Goal: Task Accomplishment & Management: Manage account settings

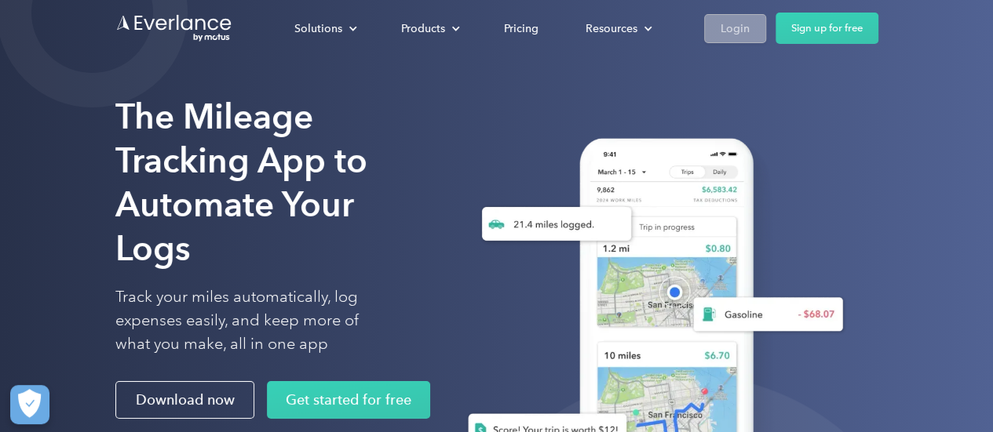
click at [737, 23] on div "Login" at bounding box center [734, 29] width 29 height 20
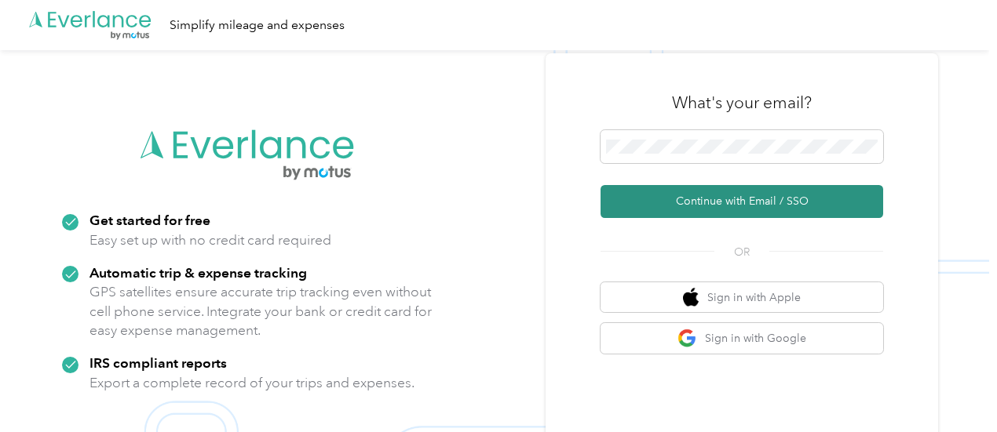
click at [729, 195] on button "Continue with Email / SSO" at bounding box center [741, 201] width 283 height 33
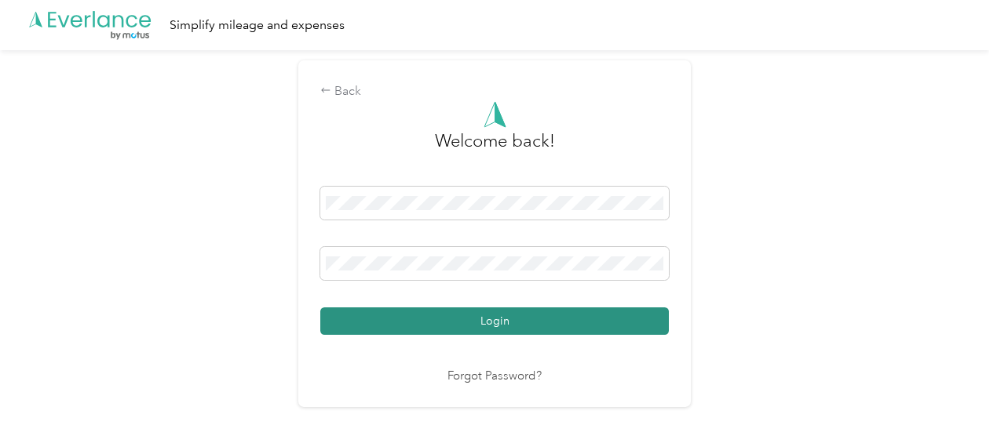
click at [554, 317] on button "Login" at bounding box center [494, 321] width 348 height 27
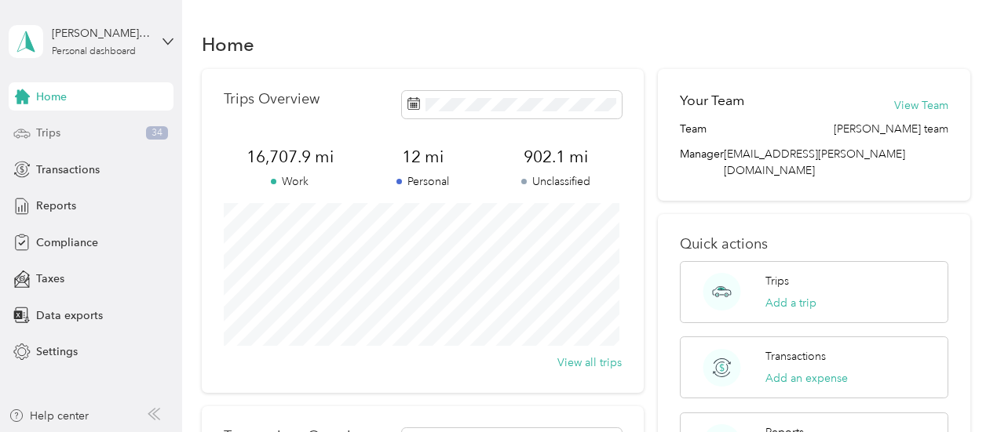
click at [60, 130] on span "Trips" at bounding box center [48, 133] width 24 height 16
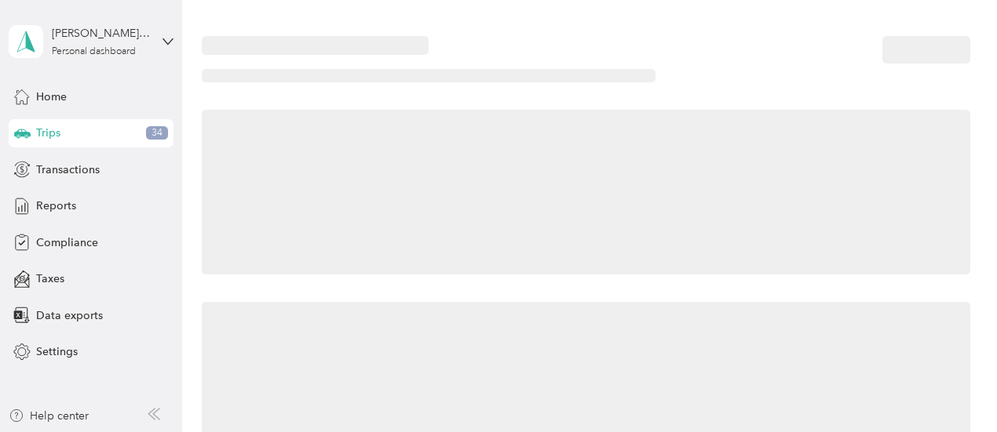
click at [60, 130] on span "Trips" at bounding box center [48, 133] width 24 height 16
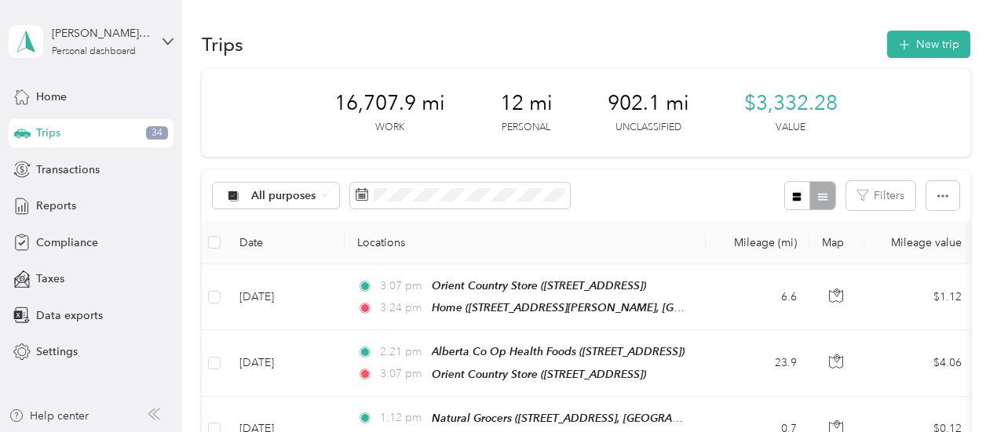
click at [815, 198] on div at bounding box center [809, 195] width 51 height 29
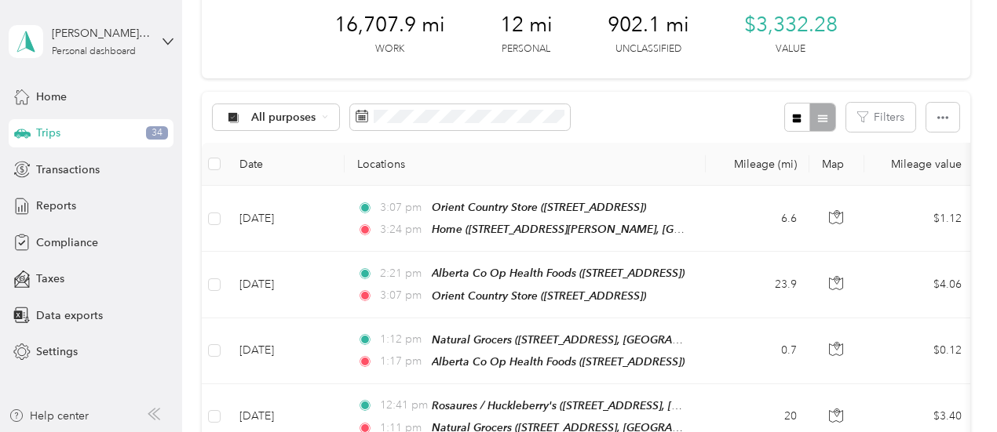
click at [816, 115] on div at bounding box center [809, 117] width 51 height 29
click at [798, 122] on icon "button" at bounding box center [796, 118] width 11 height 11
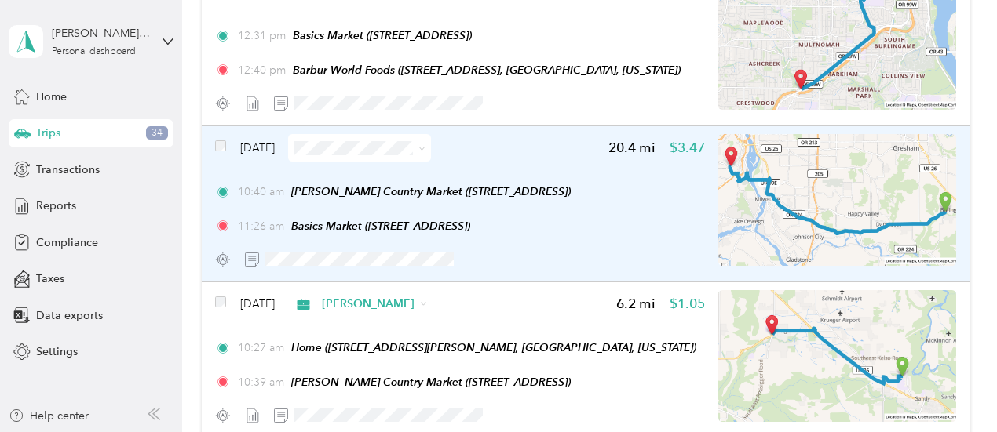
scroll to position [3969, 0]
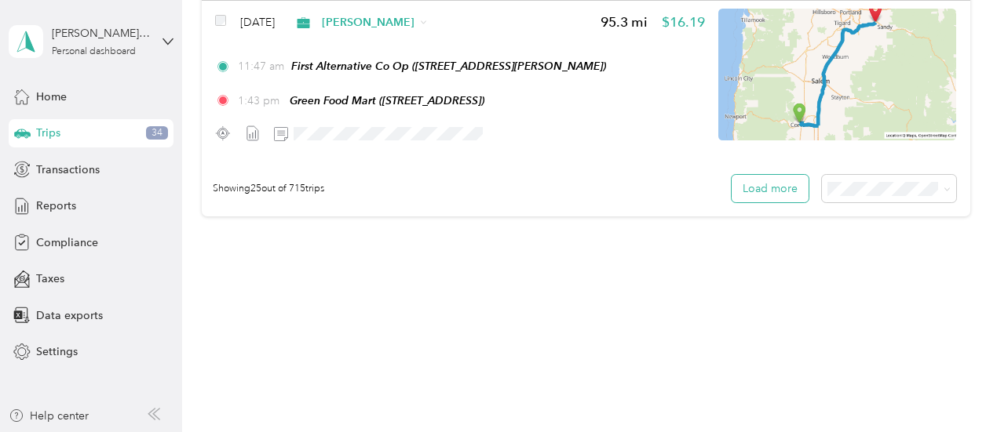
click at [772, 187] on button "Load more" at bounding box center [769, 188] width 77 height 27
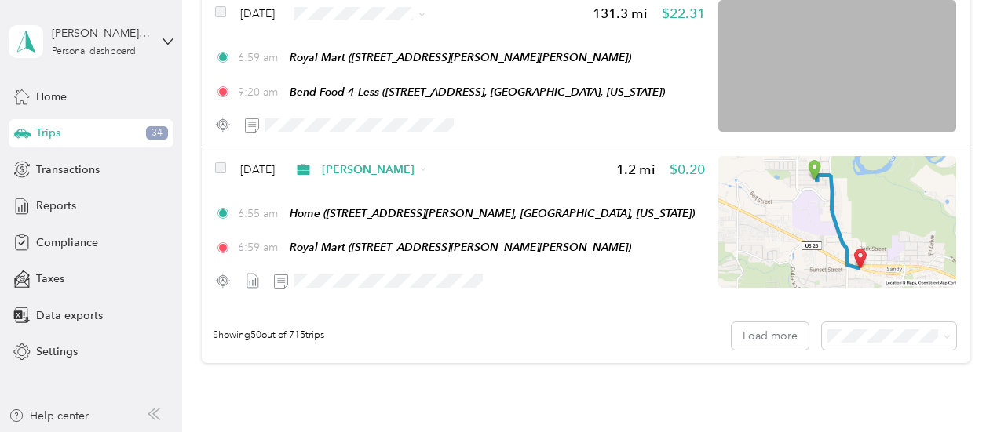
scroll to position [7717, 0]
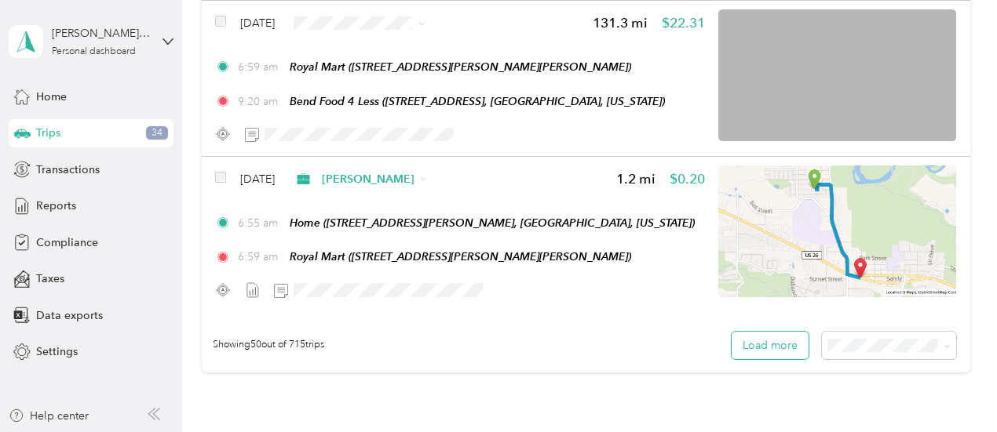
click at [774, 340] on button "Load more" at bounding box center [769, 345] width 77 height 27
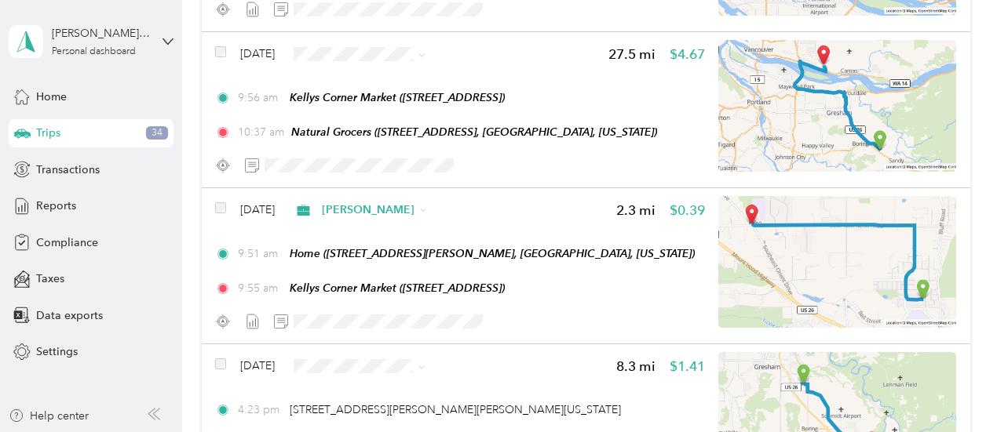
scroll to position [1673, 0]
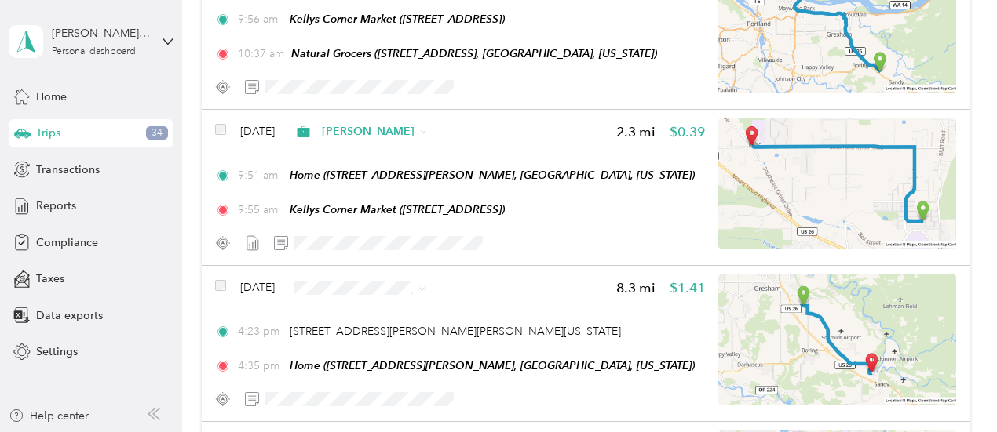
click at [376, 308] on span "[PERSON_NAME]" at bounding box center [404, 313] width 93 height 16
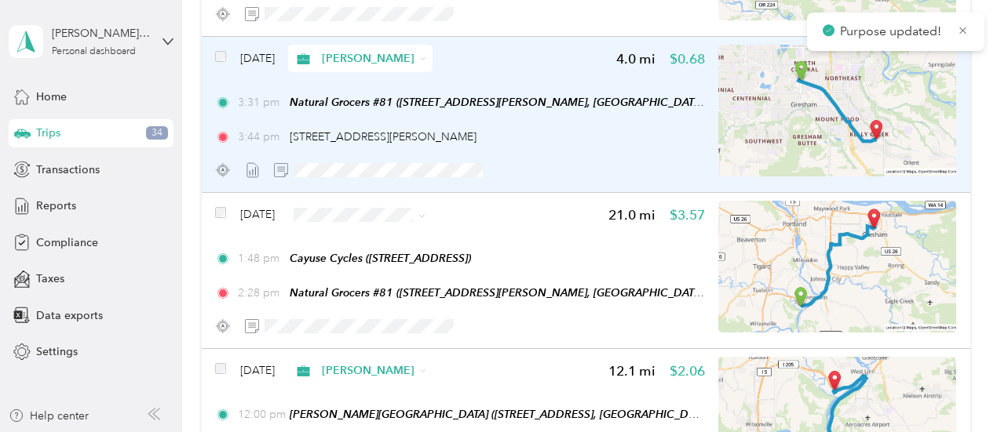
scroll to position [2066, 0]
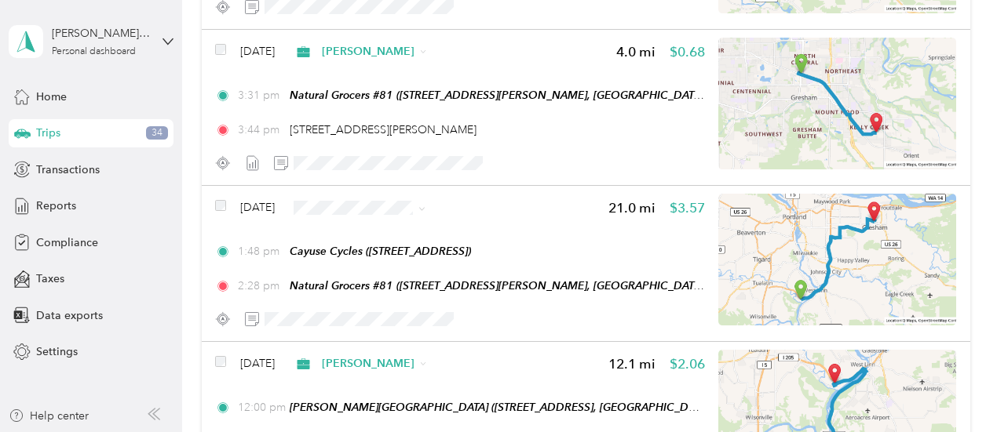
click at [374, 235] on span "[PERSON_NAME]" at bounding box center [404, 232] width 93 height 16
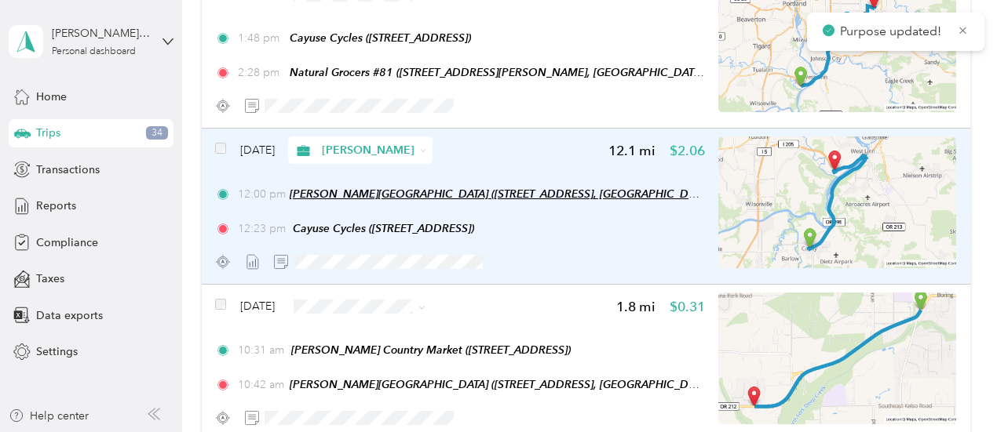
scroll to position [2301, 0]
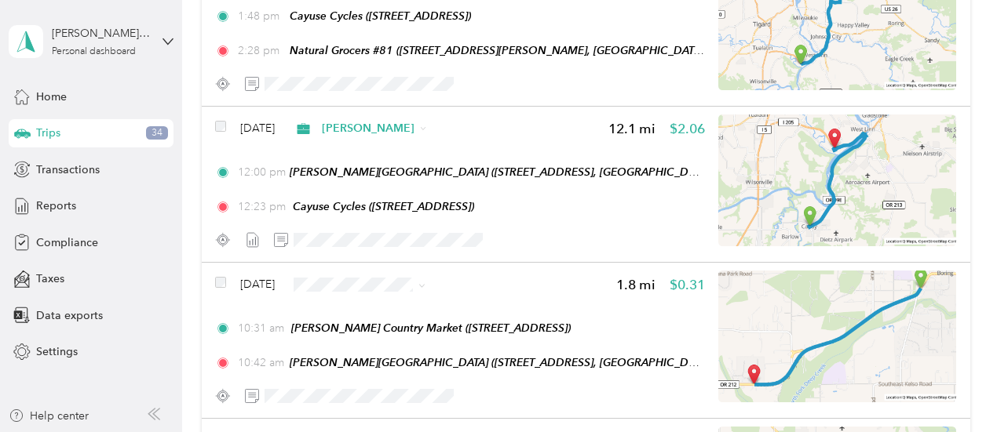
click at [375, 308] on span "[PERSON_NAME]" at bounding box center [404, 313] width 93 height 16
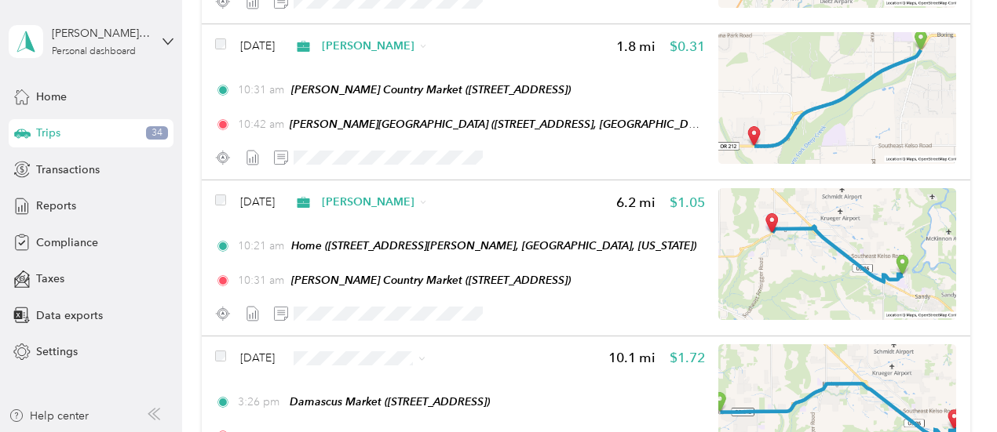
scroll to position [2615, 0]
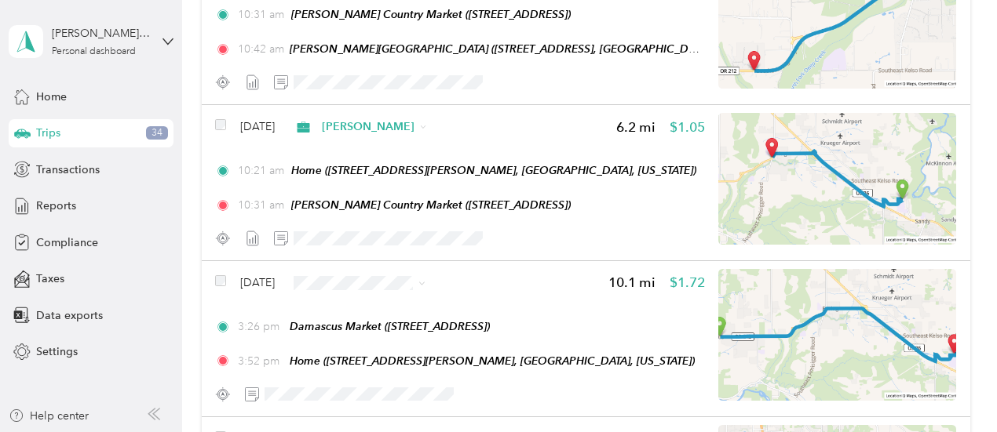
click at [374, 313] on li "[PERSON_NAME]" at bounding box center [390, 303] width 143 height 27
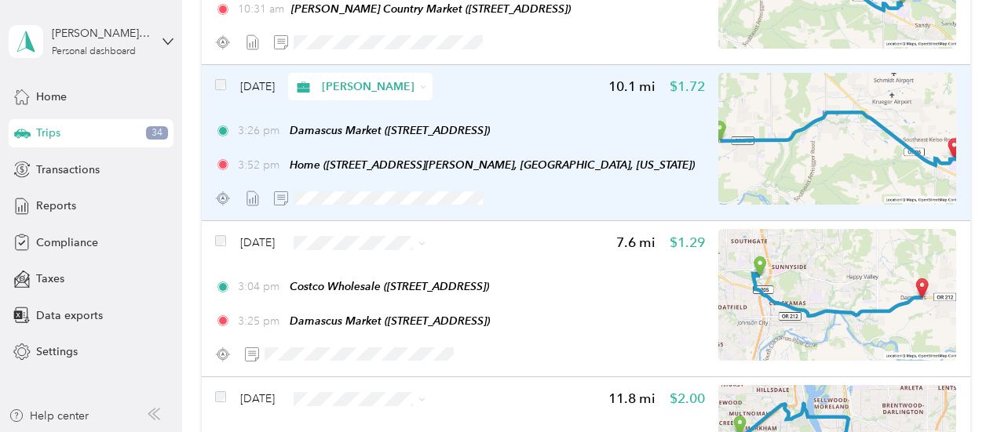
scroll to position [2851, 0]
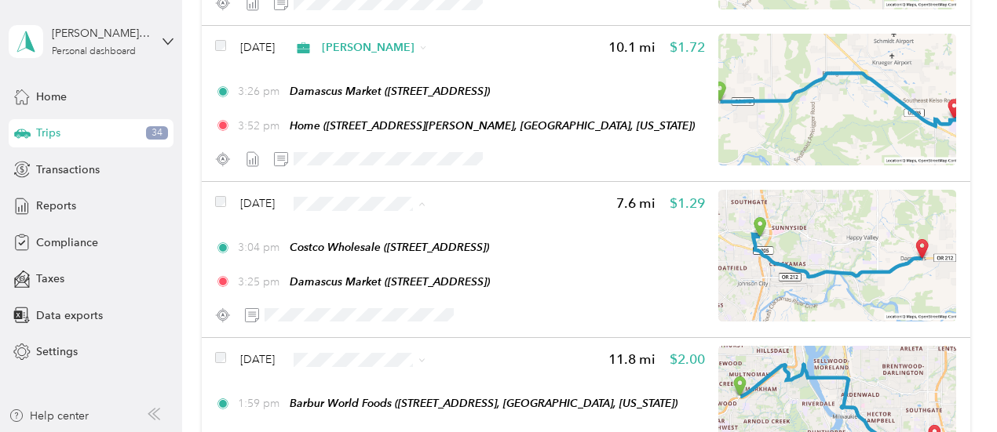
click at [399, 236] on li "[PERSON_NAME]" at bounding box center [390, 232] width 143 height 27
click at [374, 387] on span "[PERSON_NAME]" at bounding box center [404, 386] width 93 height 16
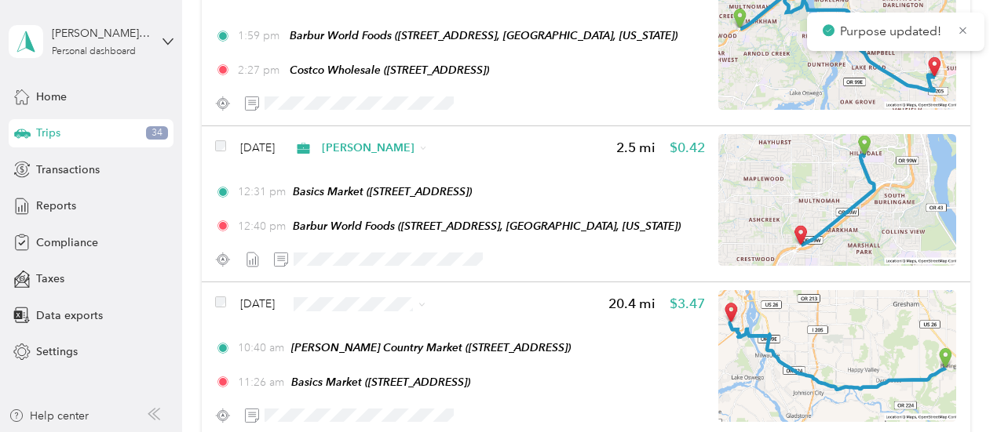
scroll to position [3243, 0]
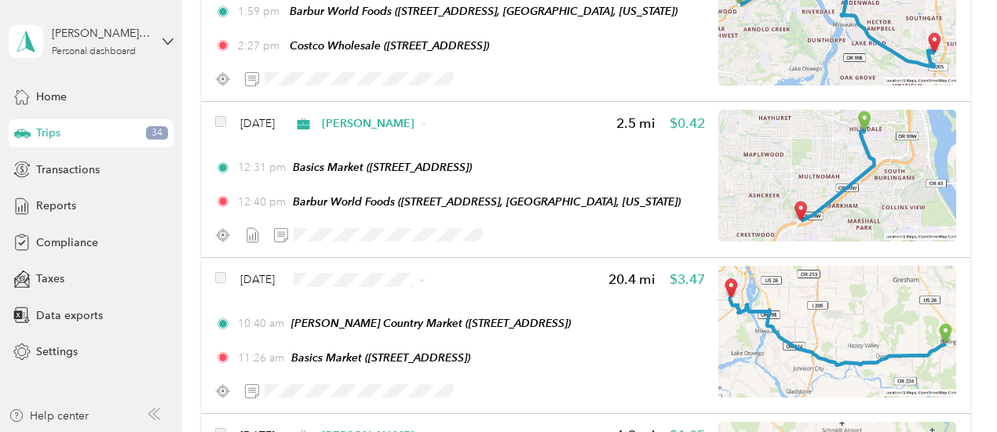
click at [380, 307] on span "[PERSON_NAME]" at bounding box center [404, 303] width 93 height 16
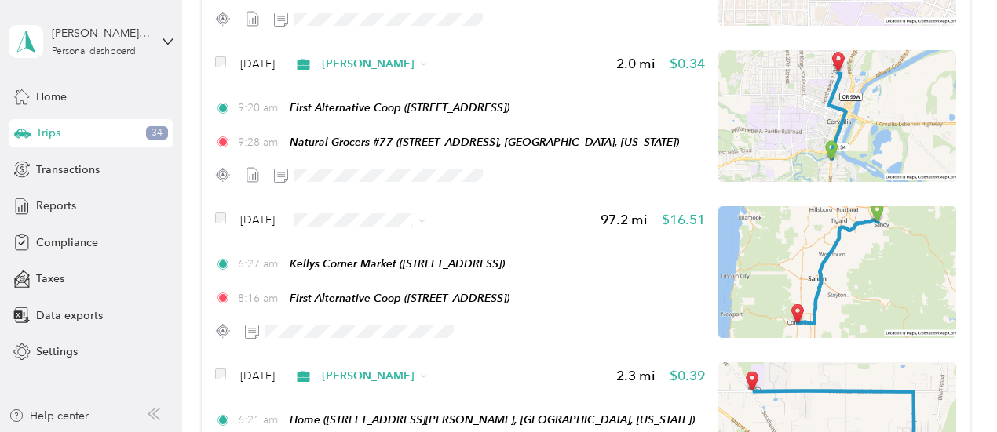
scroll to position [4263, 0]
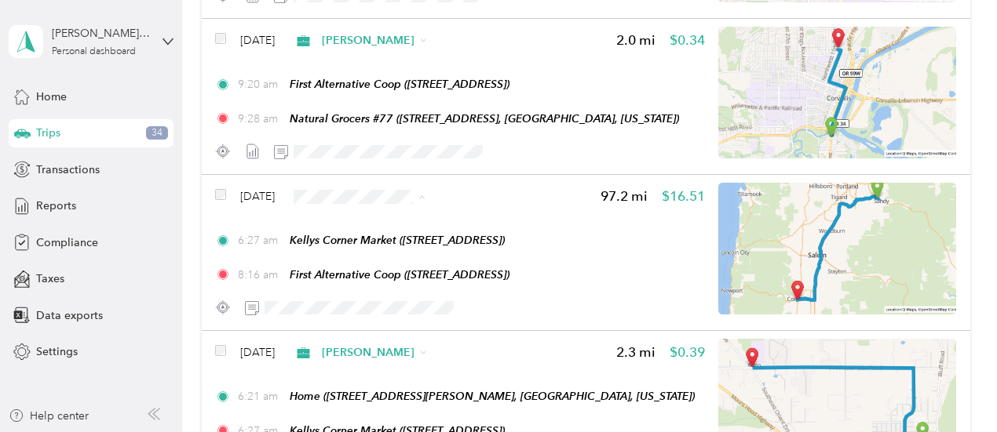
click at [385, 221] on span "[PERSON_NAME]" at bounding box center [404, 225] width 93 height 16
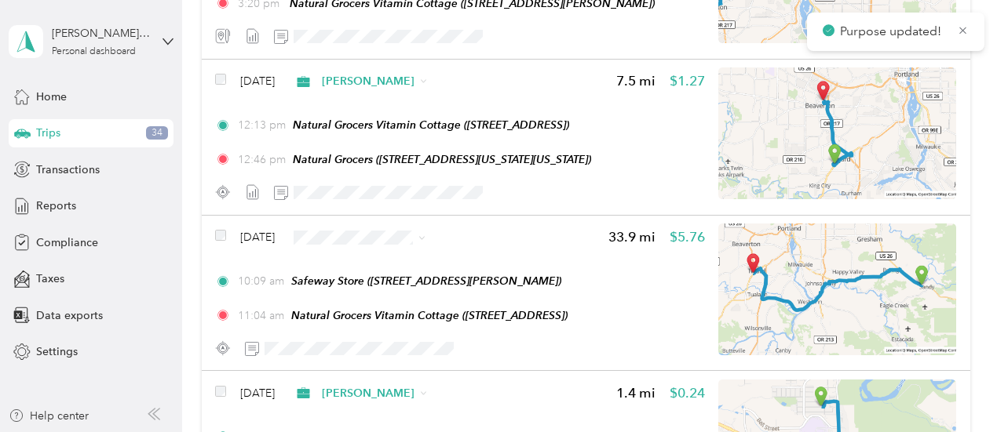
scroll to position [5048, 0]
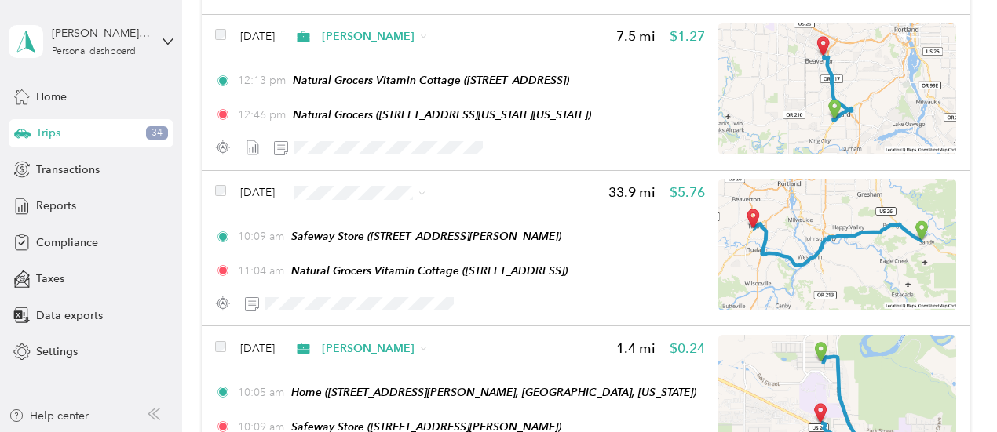
click at [384, 216] on span "[PERSON_NAME]" at bounding box center [404, 221] width 93 height 16
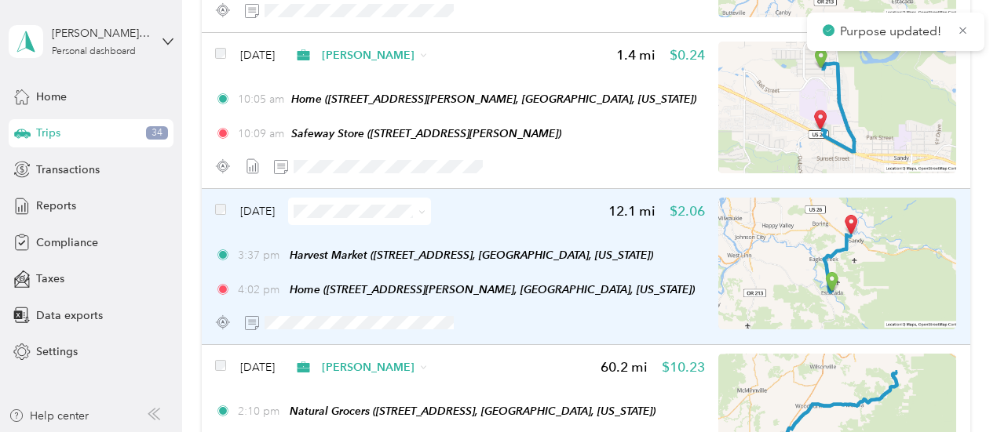
scroll to position [5362, 0]
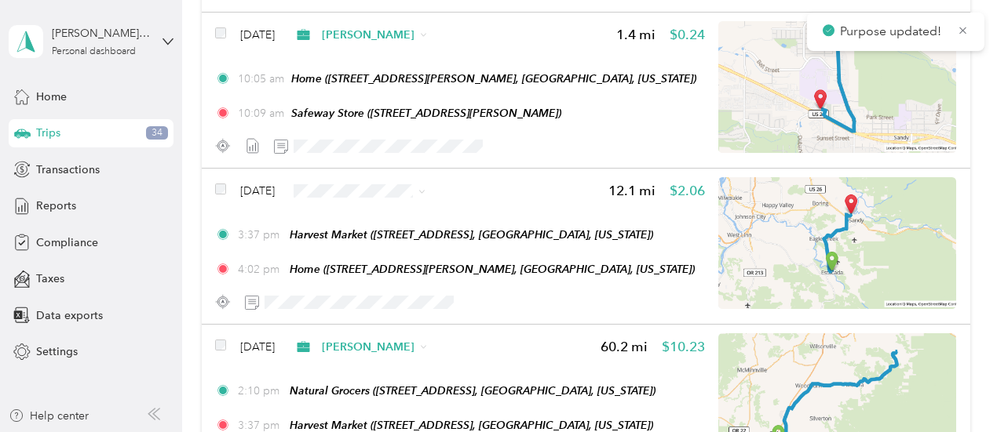
click at [380, 215] on span "[PERSON_NAME]" at bounding box center [404, 211] width 93 height 16
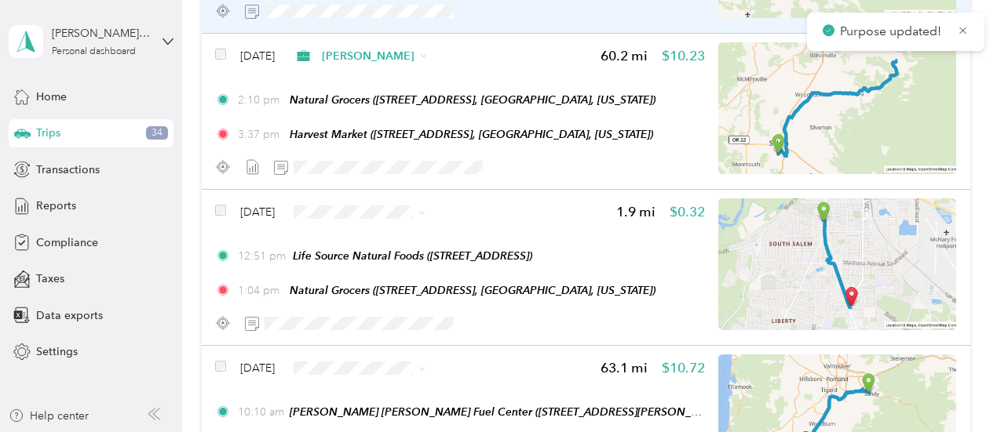
scroll to position [5676, 0]
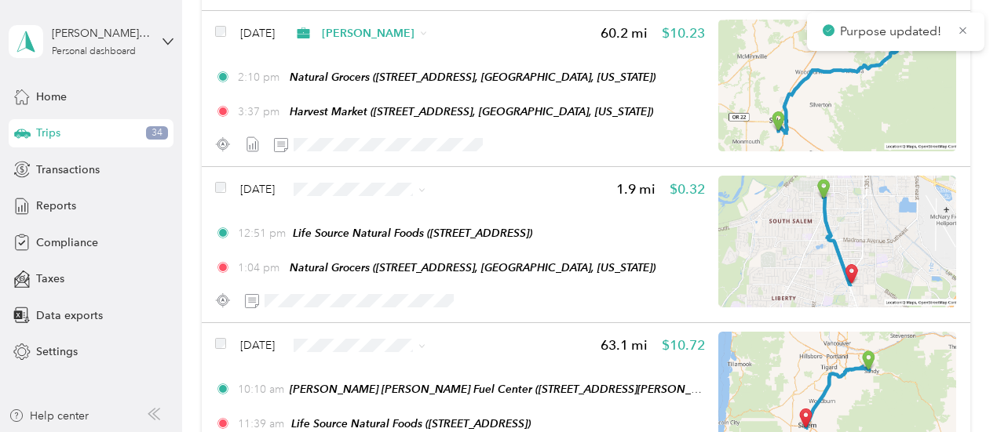
click at [382, 219] on li "[PERSON_NAME]" at bounding box center [390, 209] width 143 height 27
click at [358, 374] on span "[PERSON_NAME]" at bounding box center [404, 372] width 93 height 16
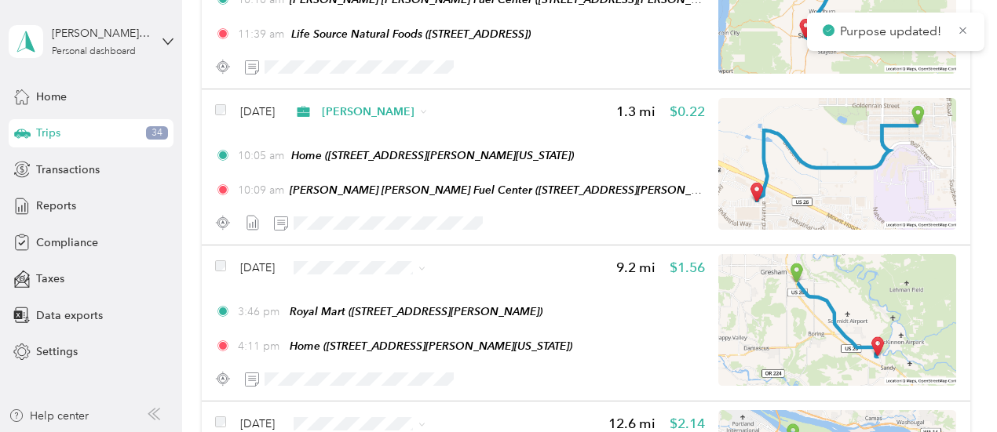
scroll to position [6068, 0]
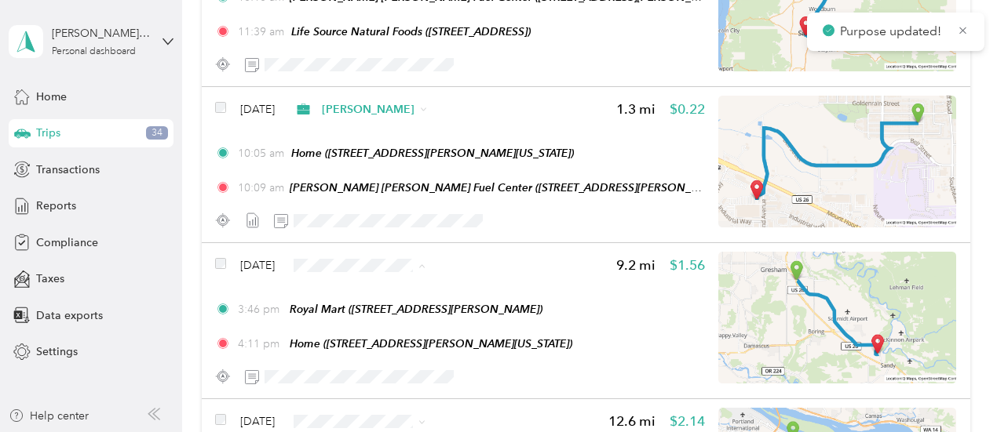
click at [385, 298] on li "[PERSON_NAME]" at bounding box center [390, 293] width 143 height 27
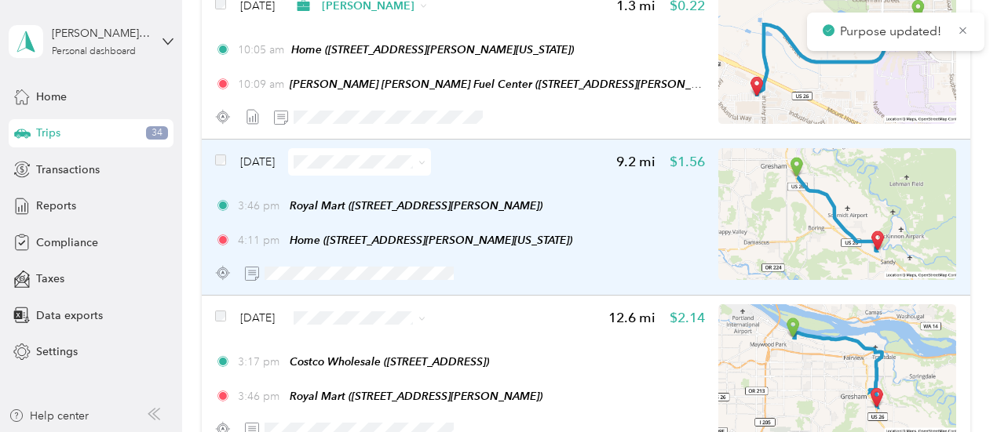
scroll to position [6225, 0]
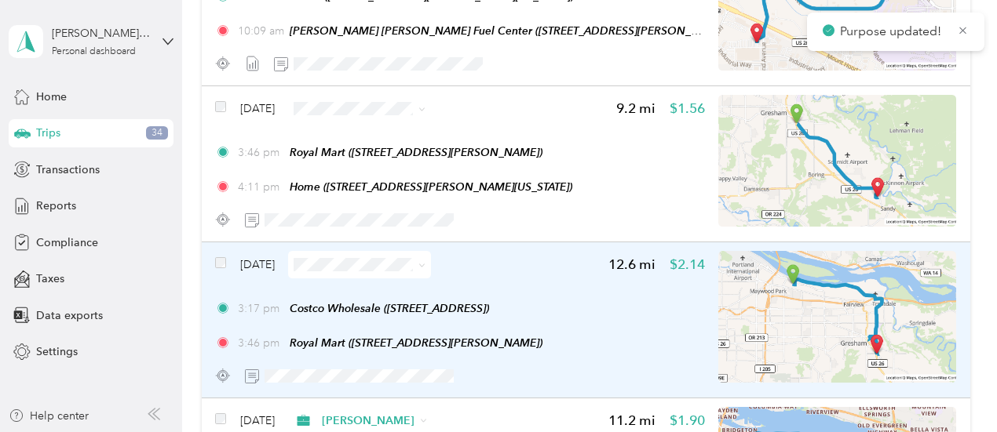
click at [407, 255] on span at bounding box center [359, 264] width 143 height 27
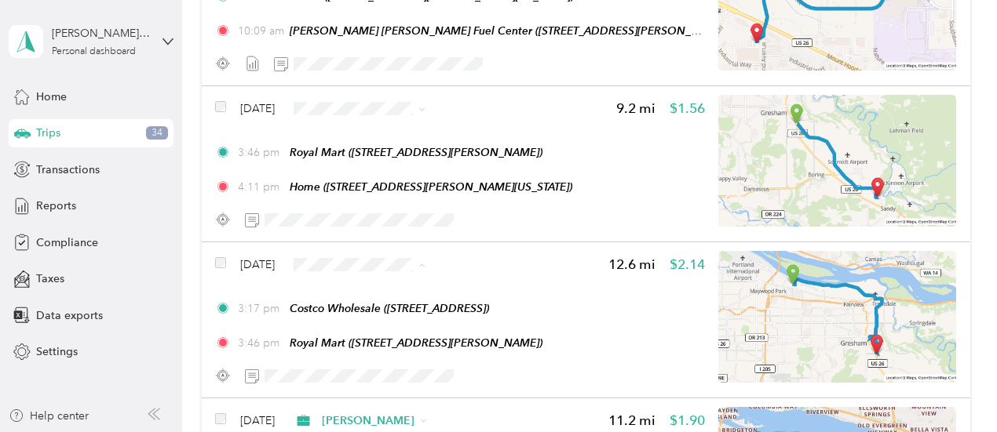
click at [374, 293] on span "[PERSON_NAME]" at bounding box center [404, 293] width 93 height 16
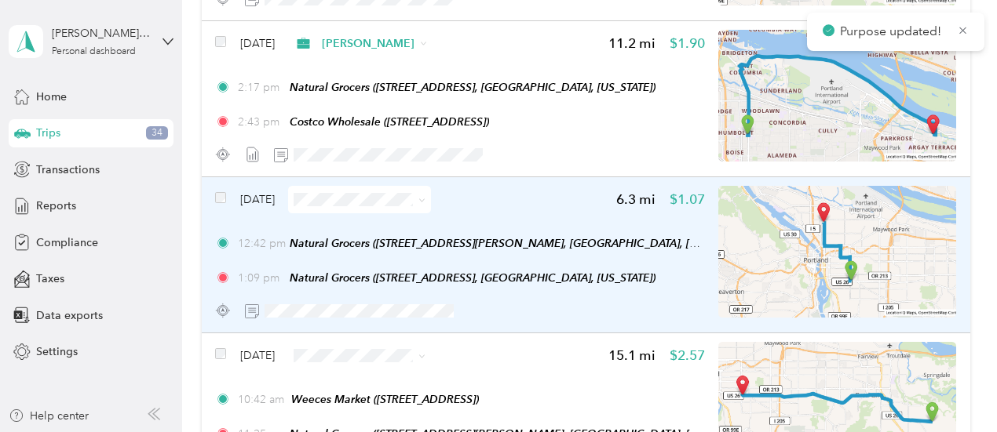
scroll to position [6618, 0]
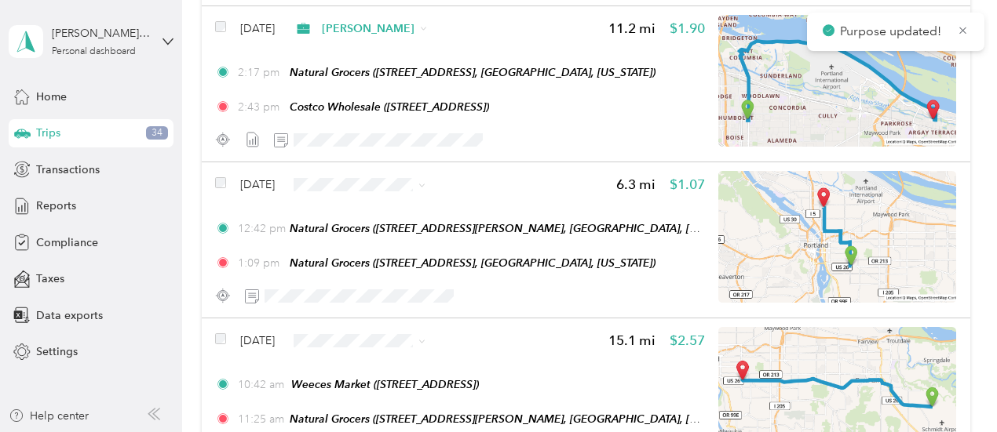
click at [378, 210] on span "[PERSON_NAME]" at bounding box center [404, 210] width 93 height 16
click at [372, 367] on span "[PERSON_NAME]" at bounding box center [404, 363] width 93 height 16
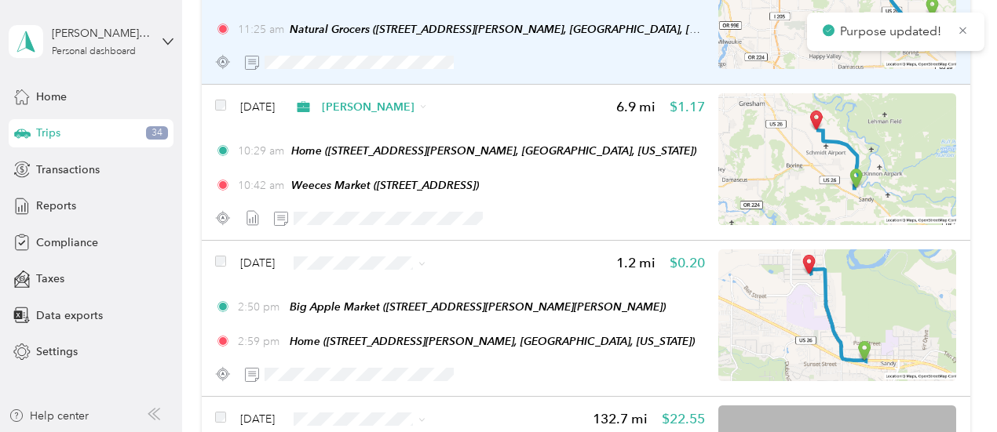
scroll to position [7010, 0]
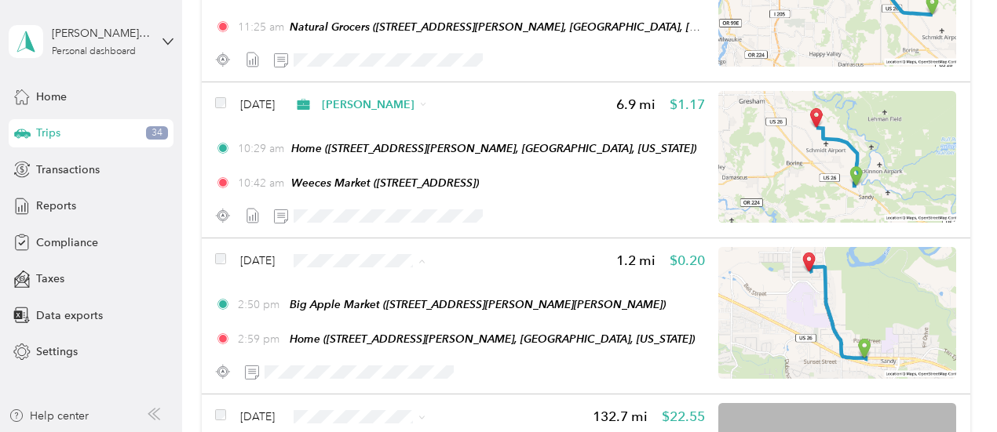
click at [384, 291] on li "[PERSON_NAME]" at bounding box center [390, 288] width 143 height 27
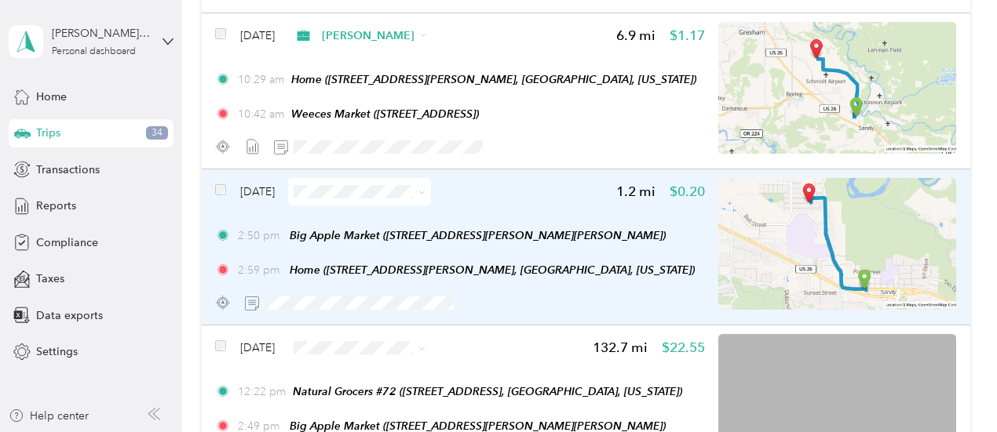
scroll to position [7167, 0]
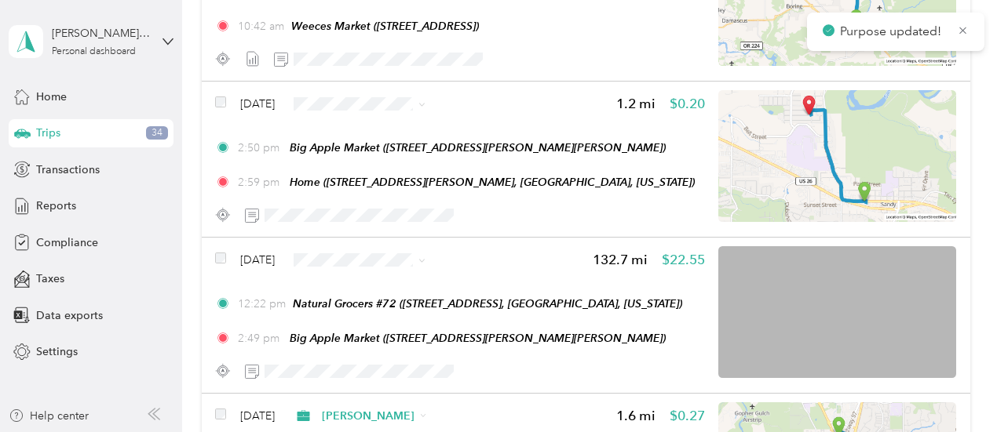
click at [372, 286] on span "[PERSON_NAME]" at bounding box center [404, 284] width 93 height 16
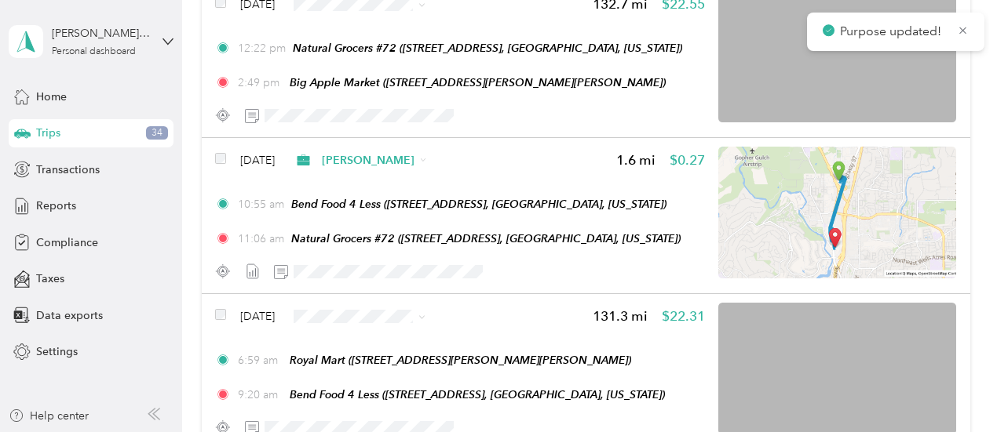
scroll to position [7481, 0]
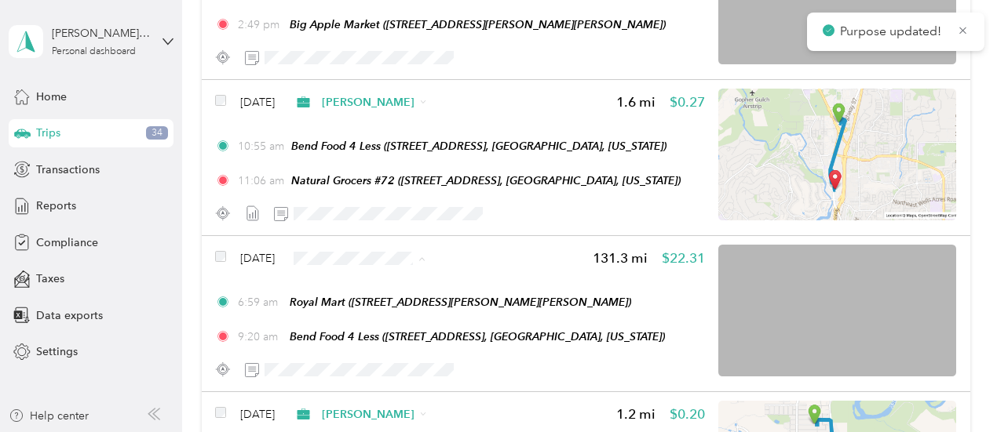
click at [377, 282] on span "[PERSON_NAME]" at bounding box center [404, 287] width 93 height 16
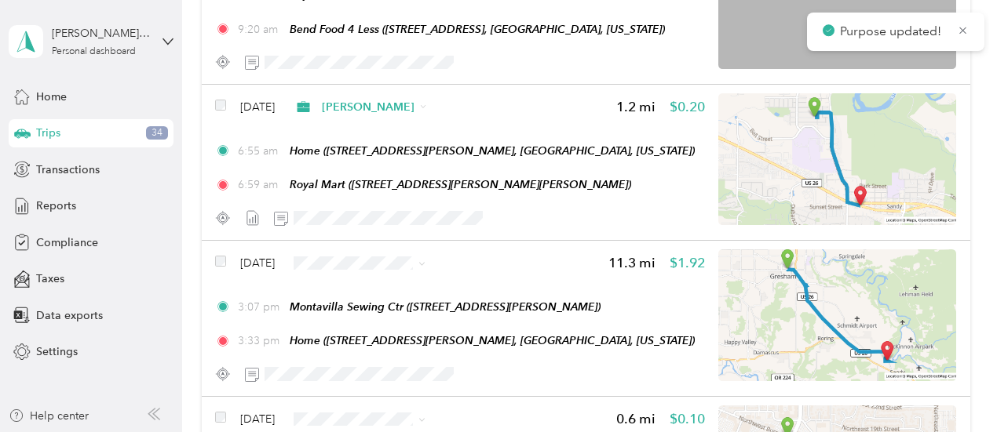
scroll to position [7795, 0]
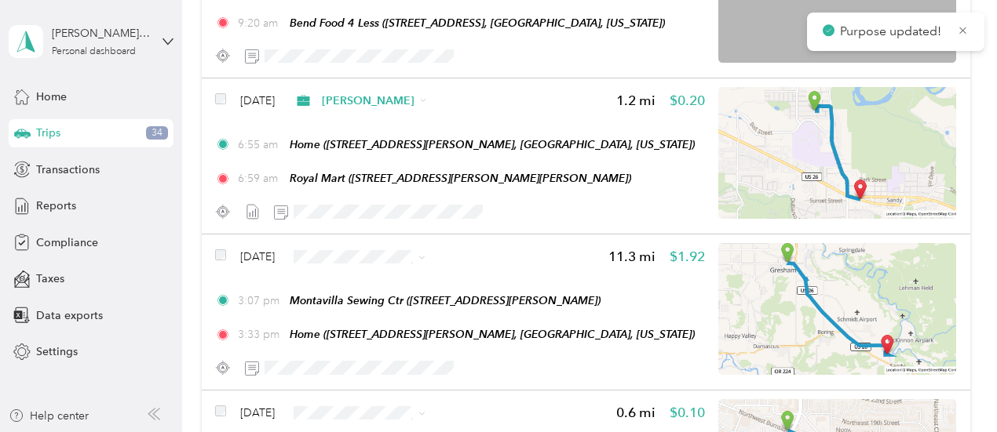
click at [377, 280] on span "[PERSON_NAME]" at bounding box center [404, 283] width 93 height 16
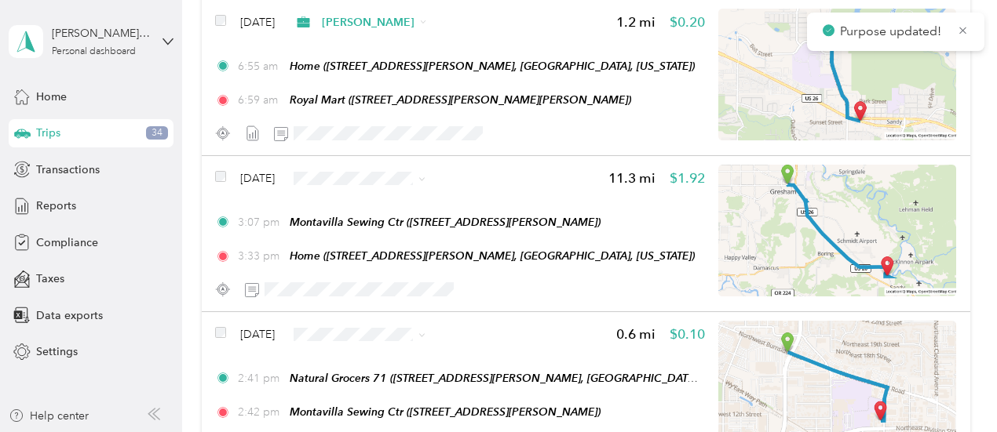
click at [370, 360] on span "[PERSON_NAME]" at bounding box center [404, 357] width 93 height 16
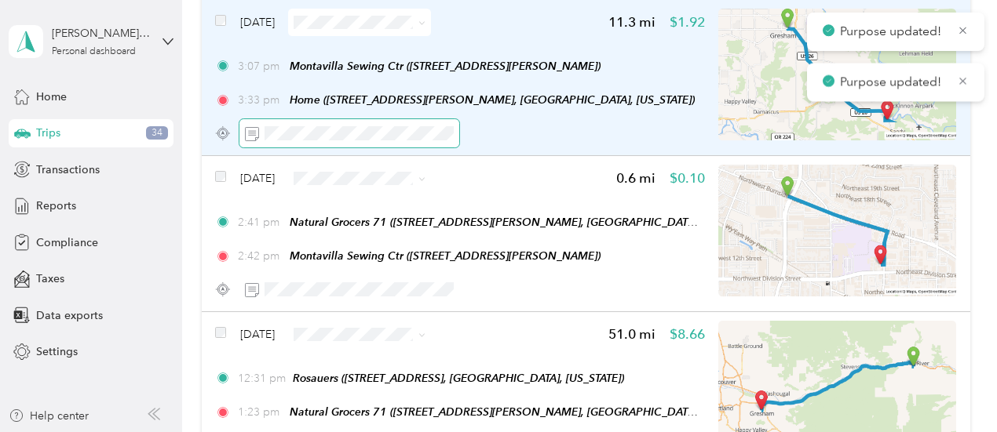
scroll to position [8031, 0]
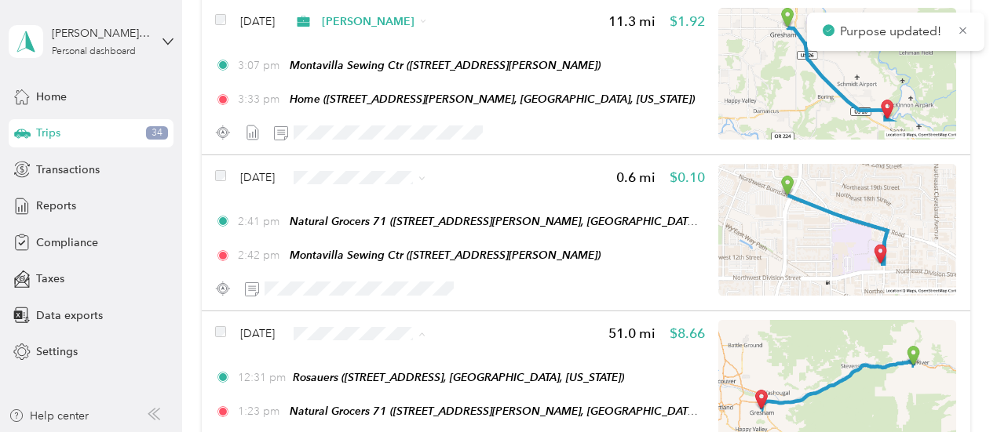
click at [378, 359] on span "[PERSON_NAME]" at bounding box center [404, 362] width 93 height 16
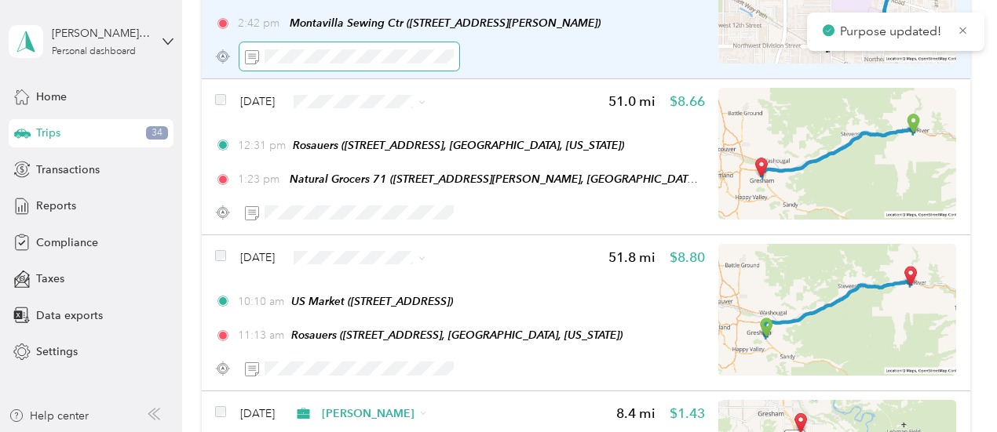
scroll to position [8266, 0]
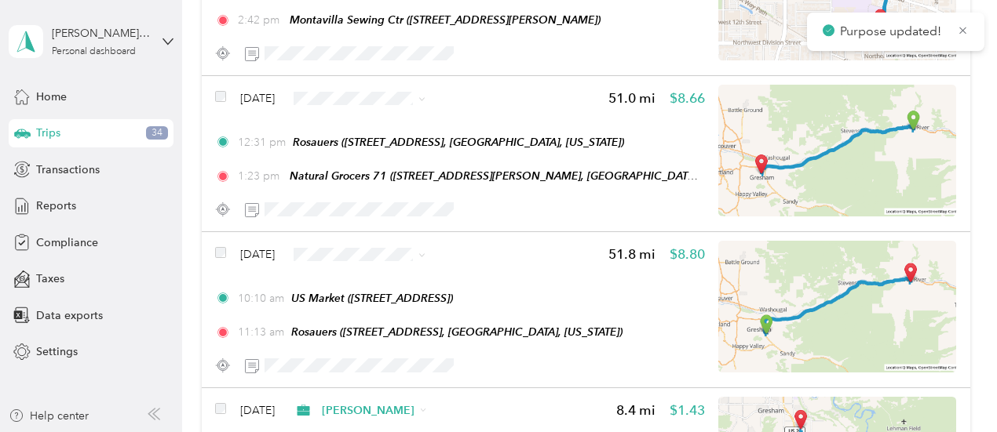
click at [367, 277] on span "[PERSON_NAME]" at bounding box center [404, 274] width 93 height 16
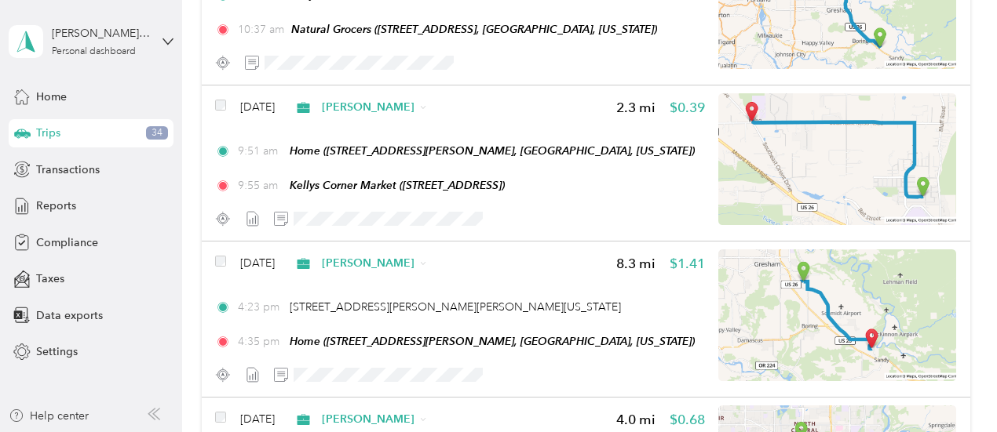
scroll to position [1673, 0]
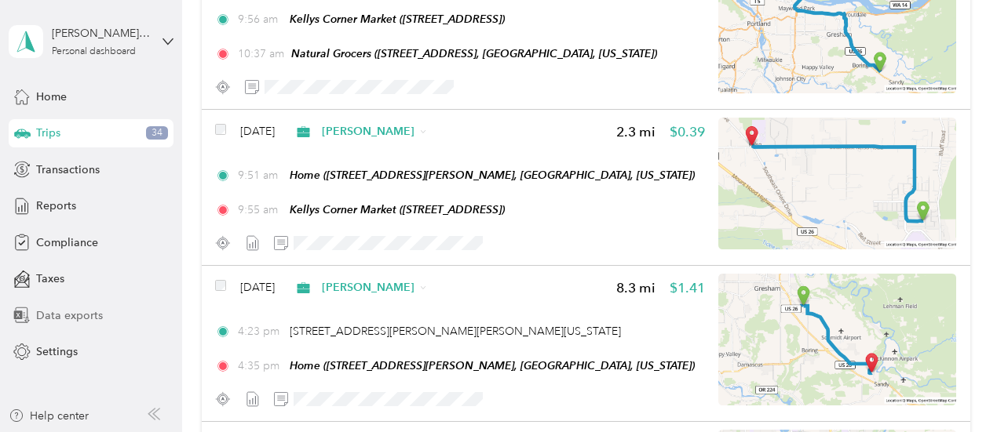
click at [83, 313] on span "Data exports" at bounding box center [69, 316] width 67 height 16
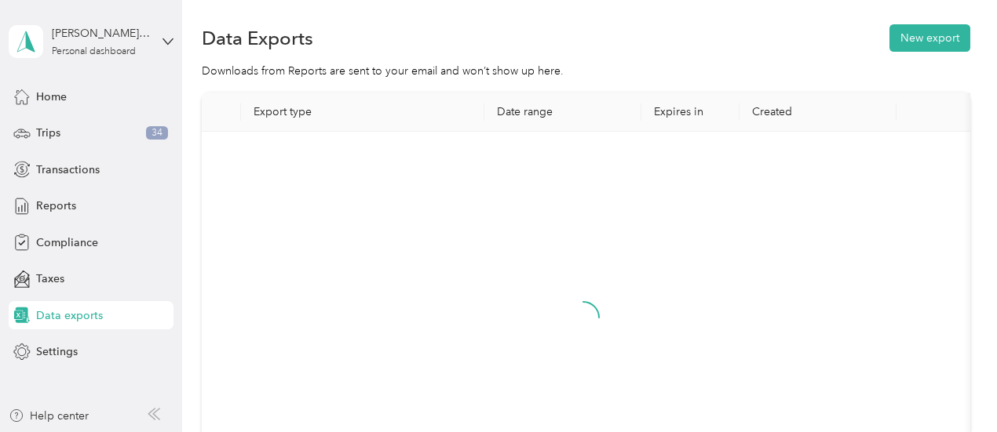
scroll to position [229, 0]
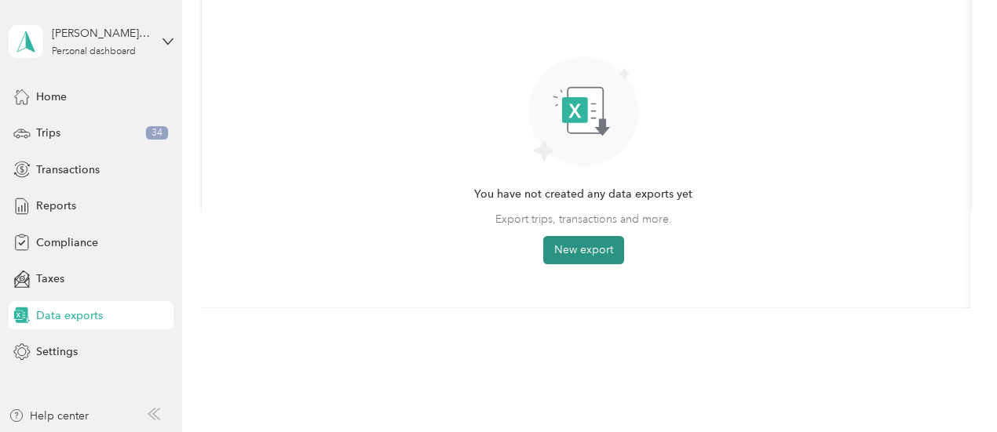
click at [592, 248] on button "New export" at bounding box center [583, 250] width 81 height 28
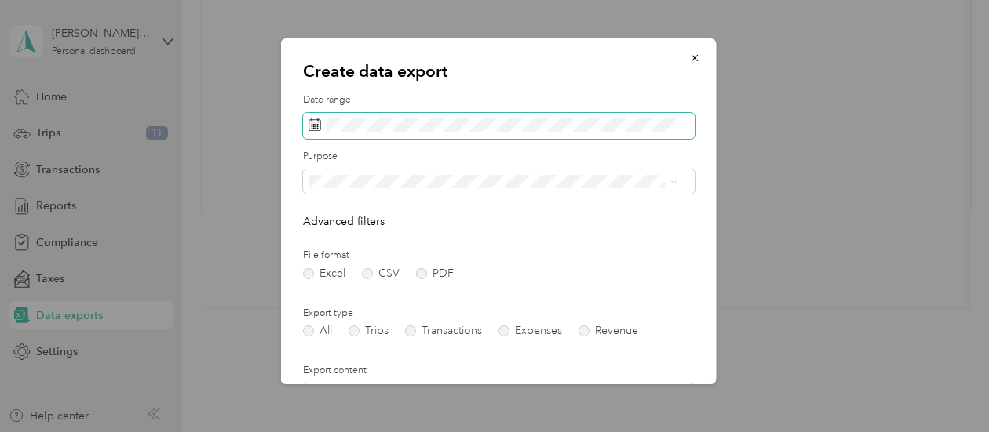
click at [314, 127] on icon at bounding box center [314, 125] width 13 height 13
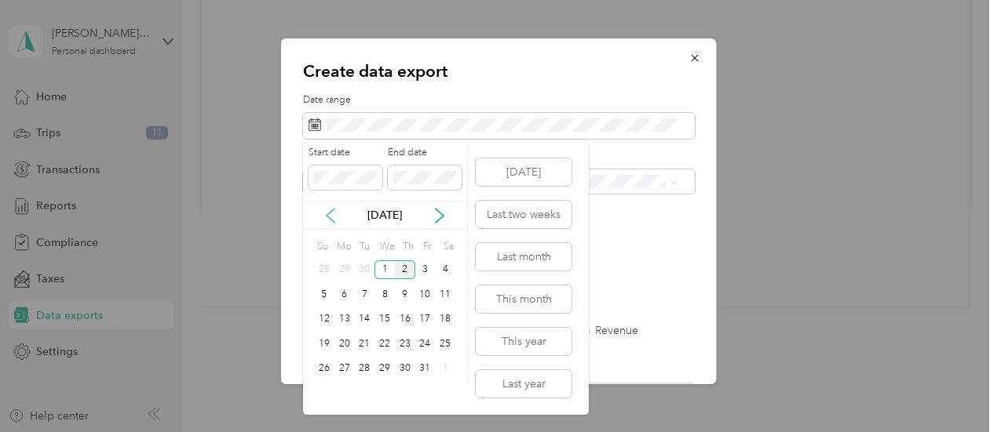
click at [330, 213] on icon at bounding box center [331, 216] width 16 height 16
click at [341, 317] on div "15" at bounding box center [344, 320] width 20 height 20
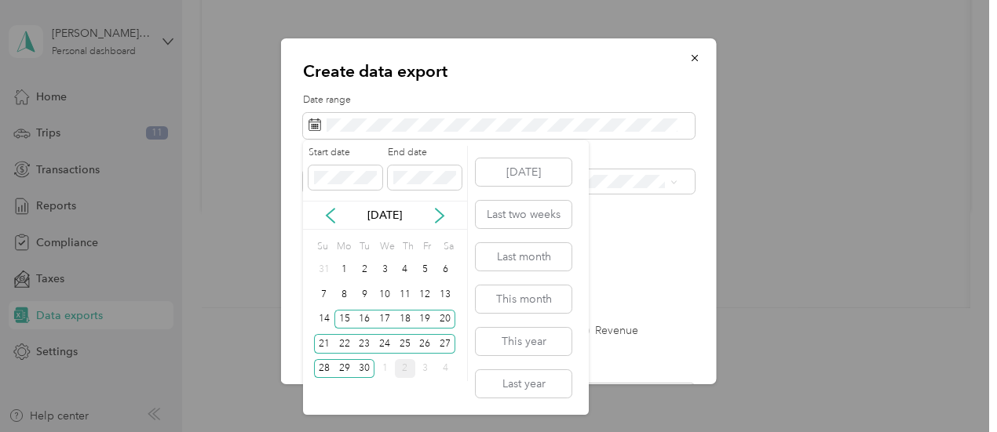
click at [470, 195] on div "Start date End date [DATE] Su Mo Tu We Th Fr Sa 31 1 2 3 4 5 6 7 8 9 10 11 12 1…" at bounding box center [446, 277] width 286 height 275
click at [470, 196] on div "Start date End date [DATE] Su Mo Tu We Th Fr Sa 31 1 2 3 4 5 6 7 8 9 10 11 12 1…" at bounding box center [446, 277] width 286 height 275
click at [477, 144] on div "[DATE] Last two weeks Last month This month This year Last year" at bounding box center [522, 277] width 99 height 275
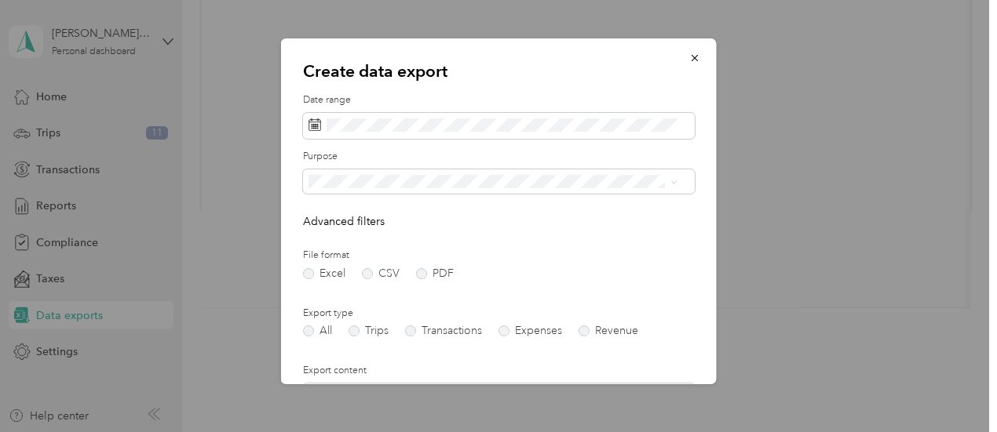
click at [496, 76] on p "Create data export" at bounding box center [499, 71] width 392 height 22
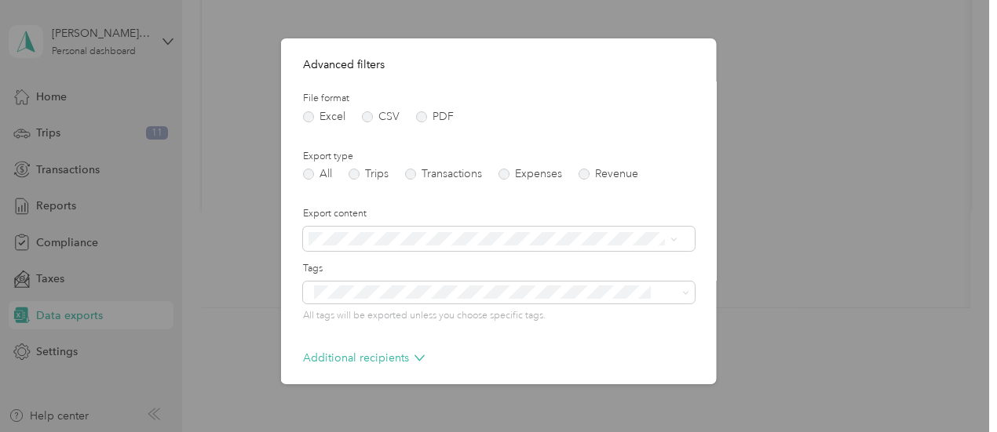
scroll to position [224, 0]
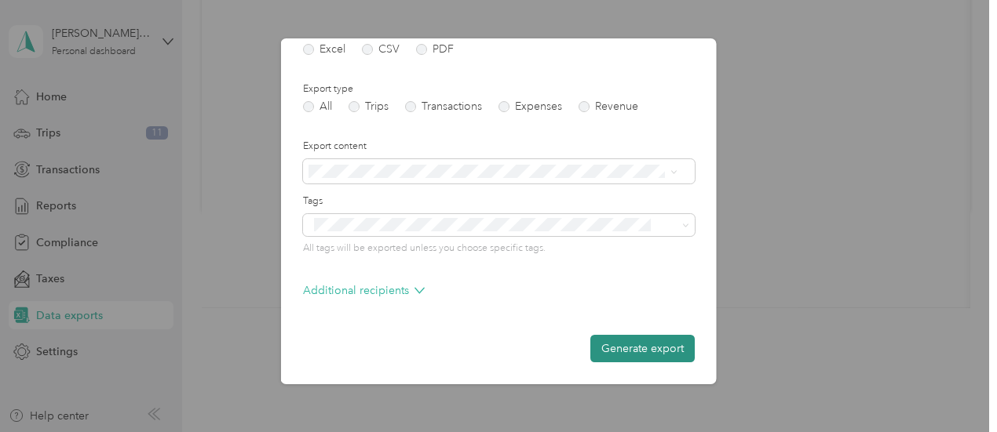
click at [626, 349] on button "Generate export" at bounding box center [642, 348] width 104 height 27
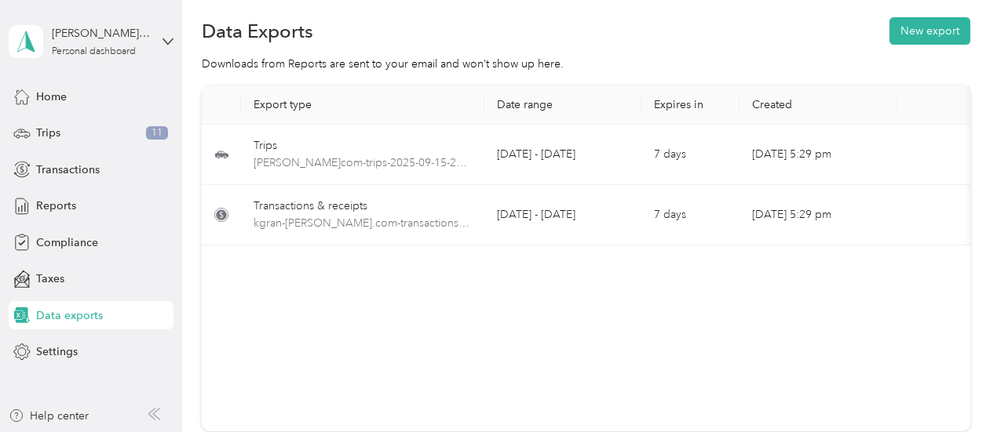
scroll to position [0, 0]
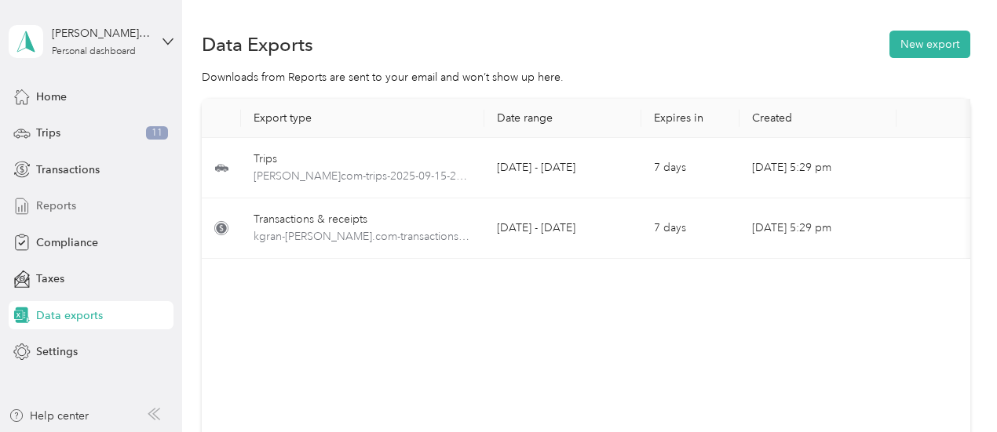
click at [47, 204] on span "Reports" at bounding box center [56, 206] width 40 height 16
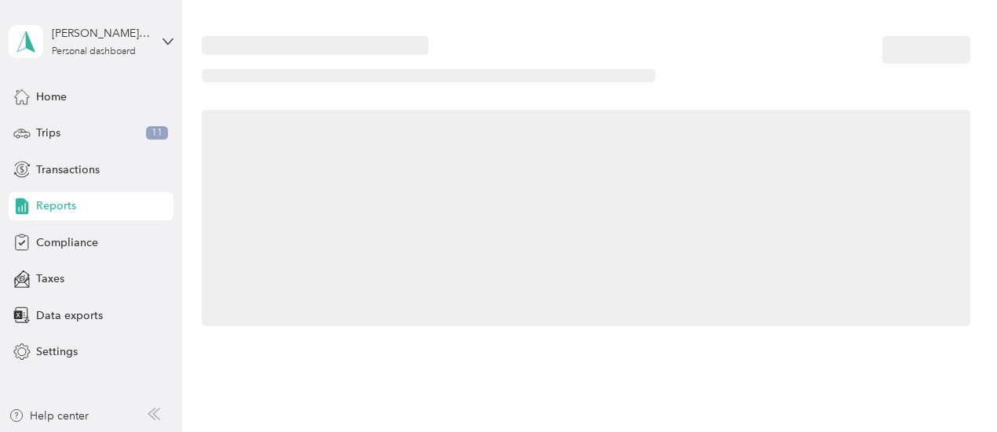
click at [47, 204] on span "Reports" at bounding box center [56, 206] width 40 height 16
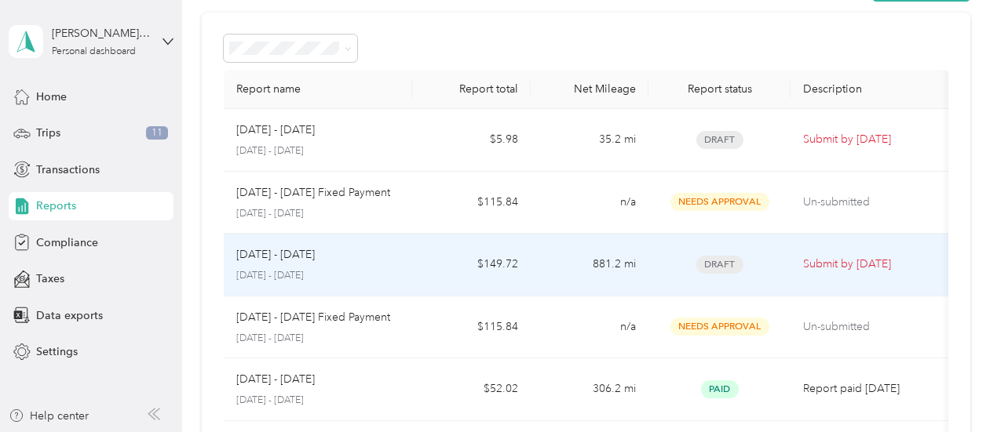
scroll to position [78, 0]
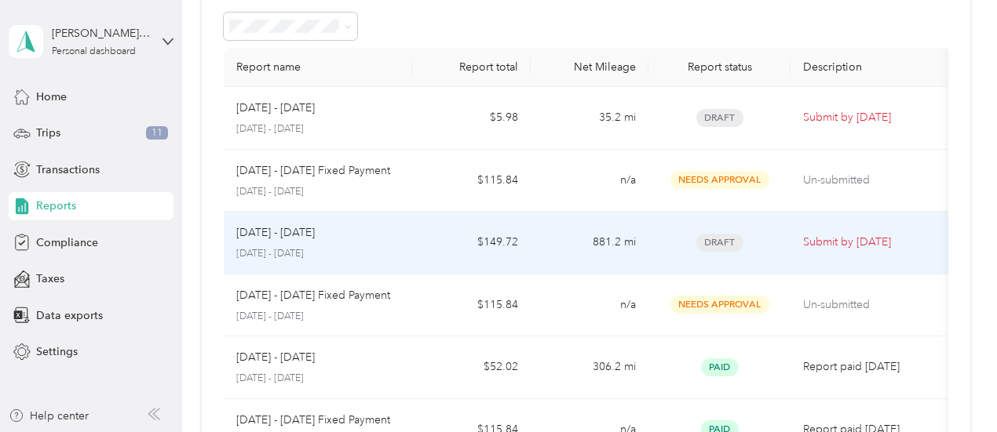
click at [305, 244] on div "[DATE] - [DATE] [DATE] - [DATE]" at bounding box center [318, 242] width 164 height 37
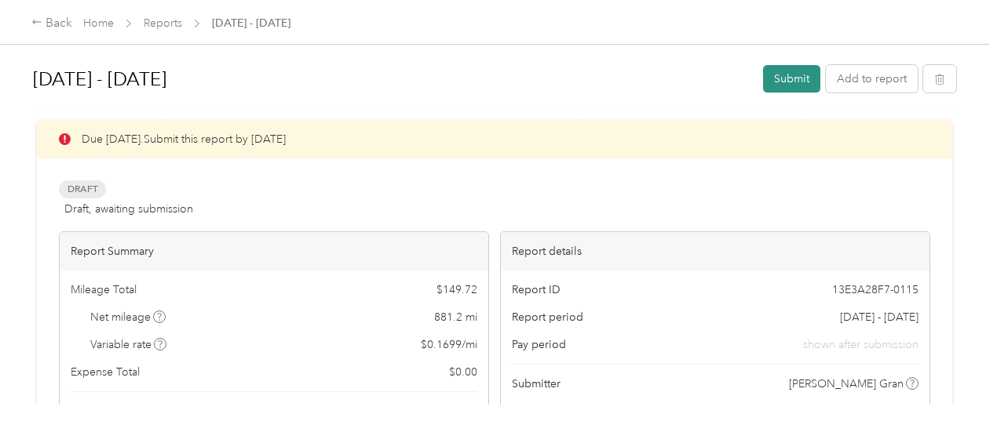
click at [789, 80] on button "Submit" at bounding box center [791, 78] width 57 height 27
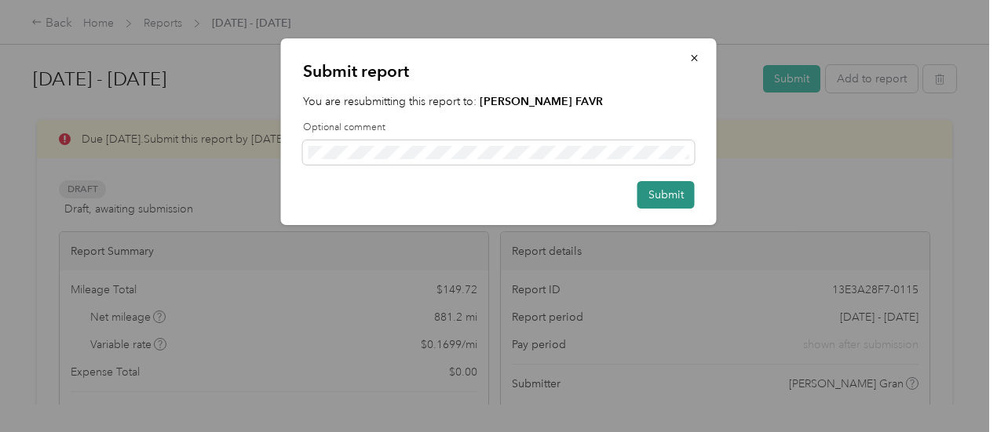
click at [672, 192] on button "Submit" at bounding box center [665, 194] width 57 height 27
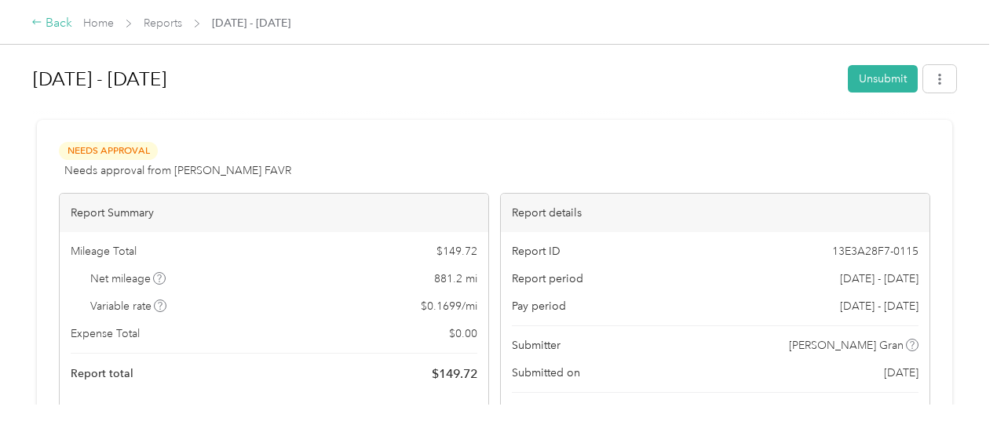
click at [57, 21] on div "Back" at bounding box center [51, 23] width 41 height 19
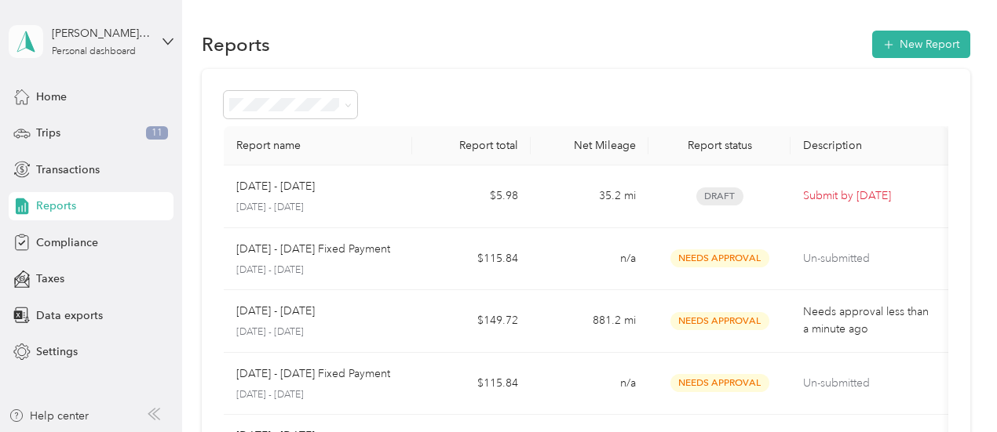
click at [35, 42] on icon at bounding box center [26, 42] width 24 height 22
click at [49, 128] on div "Log out" at bounding box center [53, 122] width 60 height 16
